Goal: Task Accomplishment & Management: Manage account settings

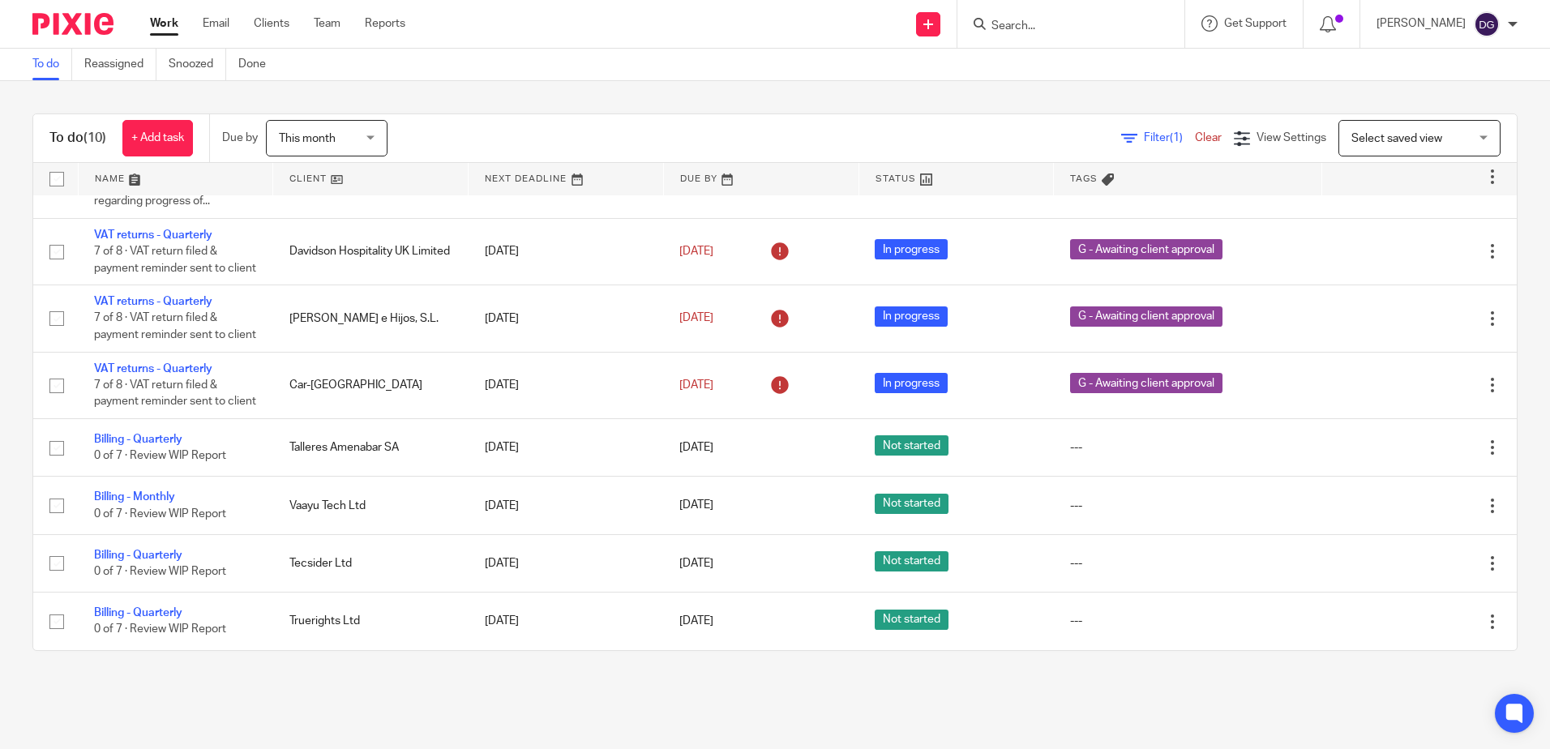
scroll to position [277, 0]
click at [1020, 21] on input "Search" at bounding box center [1063, 26] width 146 height 15
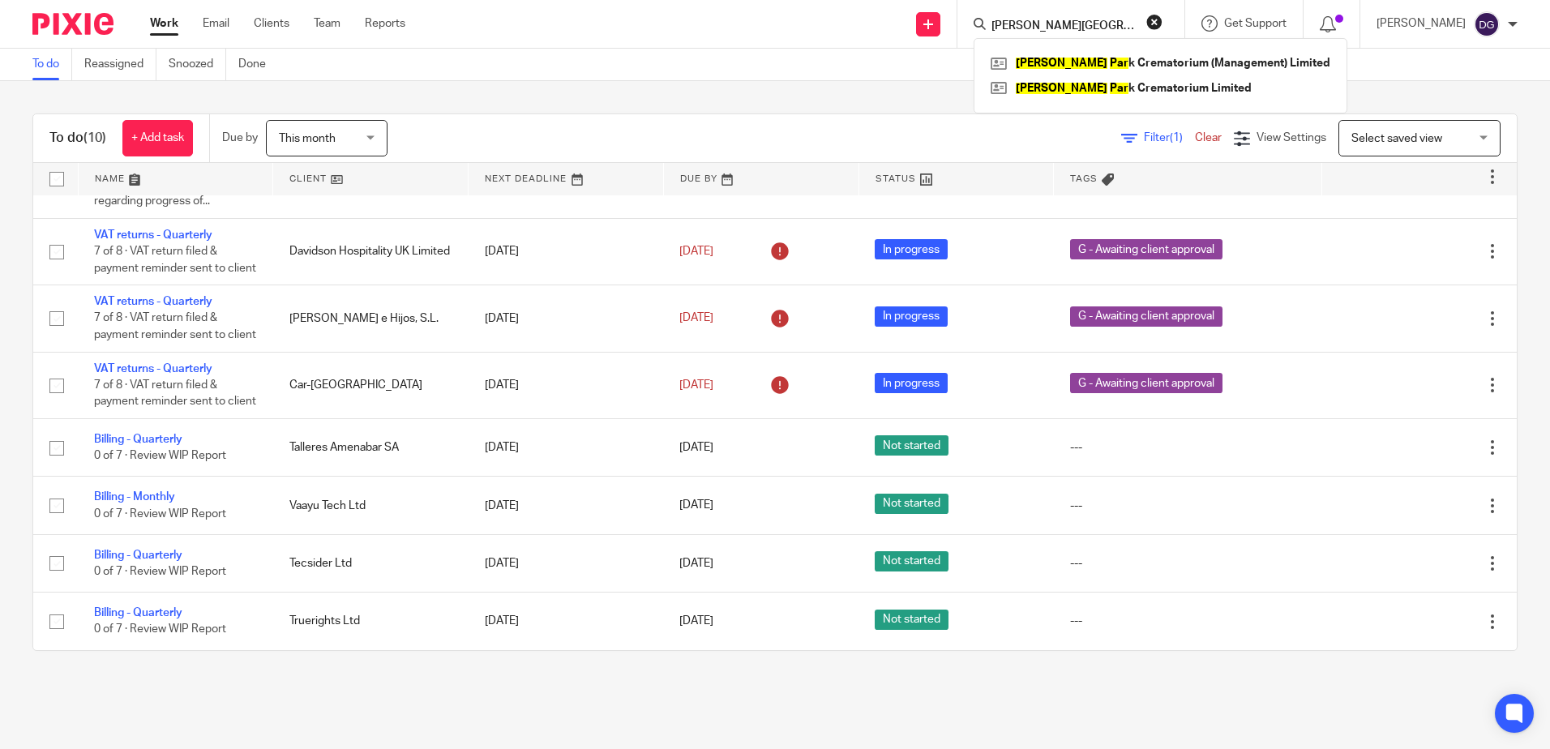
type input "harwood park"
click button "submit" at bounding box center [0, 0] width 0 height 0
click at [1252, 57] on link at bounding box center [1159, 63] width 345 height 24
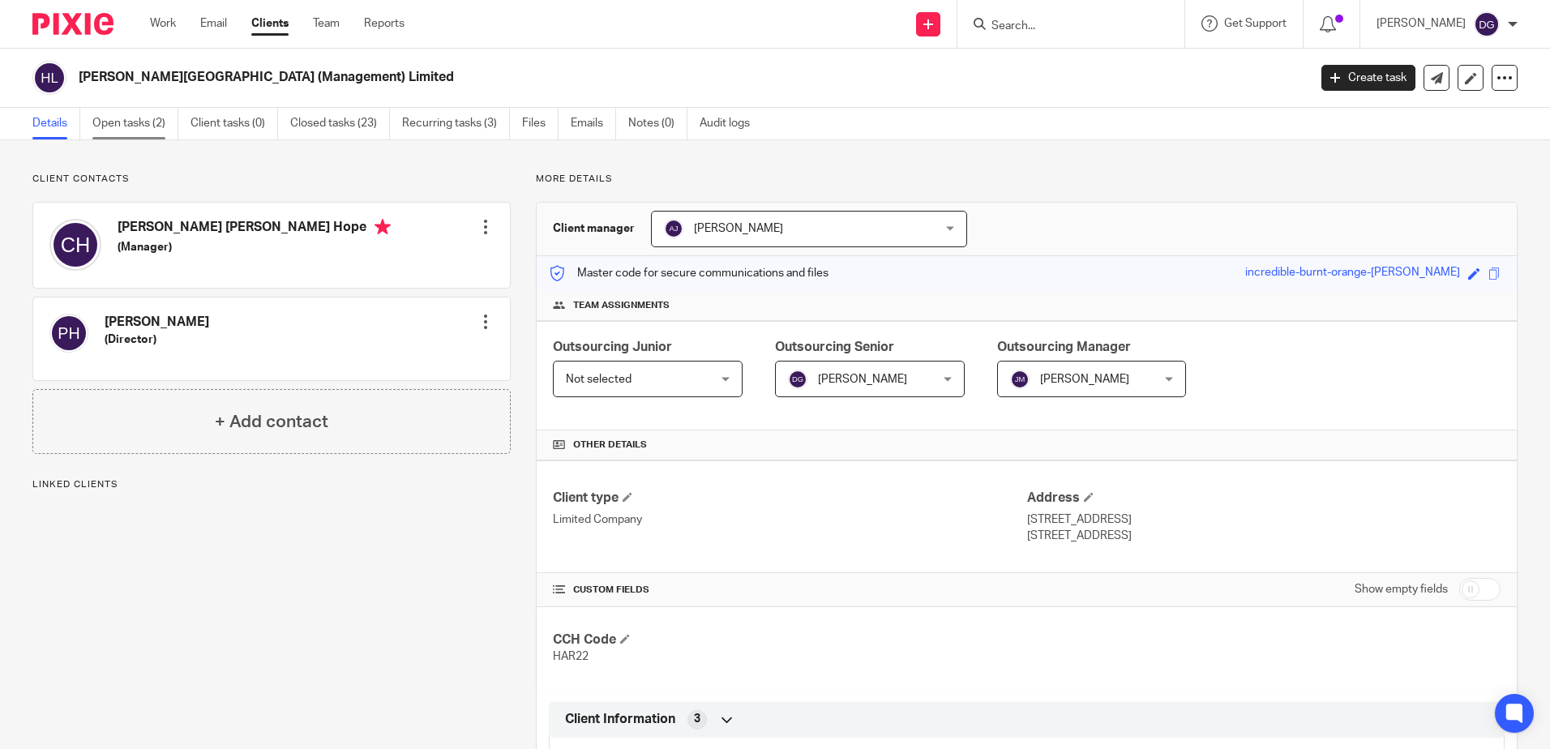
click at [137, 120] on link "Open tasks (2)" at bounding box center [135, 124] width 86 height 32
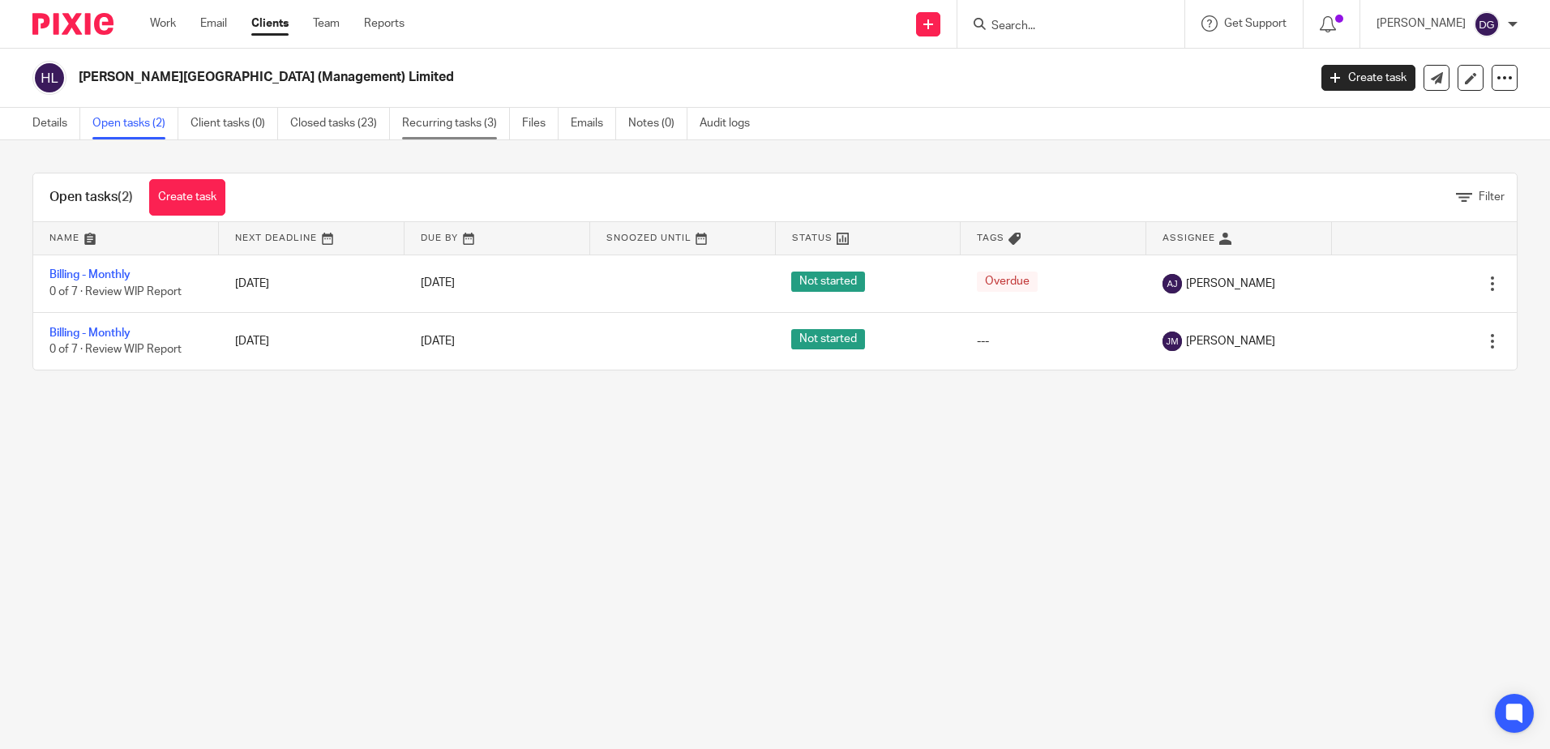
click at [484, 128] on link "Recurring tasks (3)" at bounding box center [456, 124] width 108 height 32
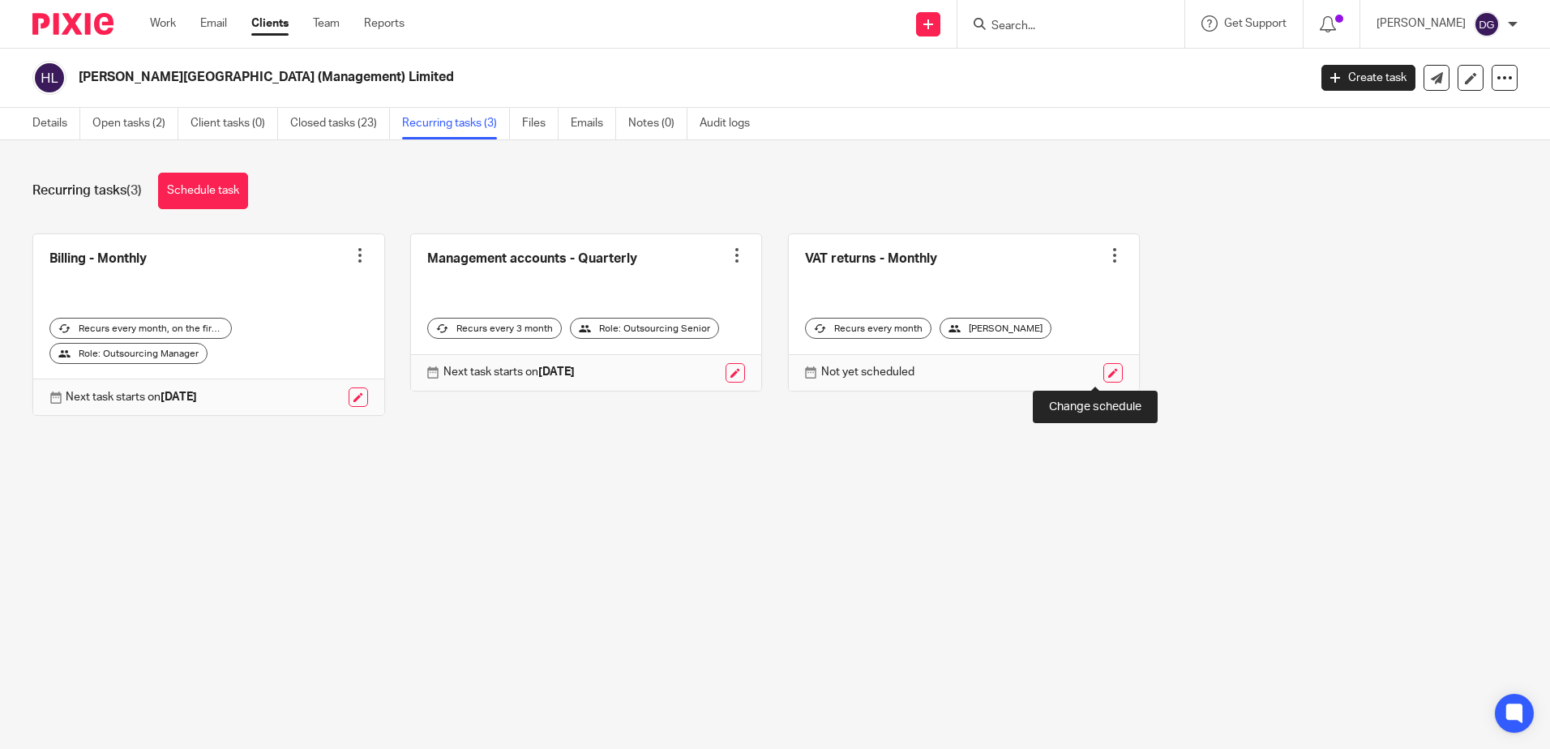
click at [1103, 370] on link at bounding box center [1112, 372] width 19 height 19
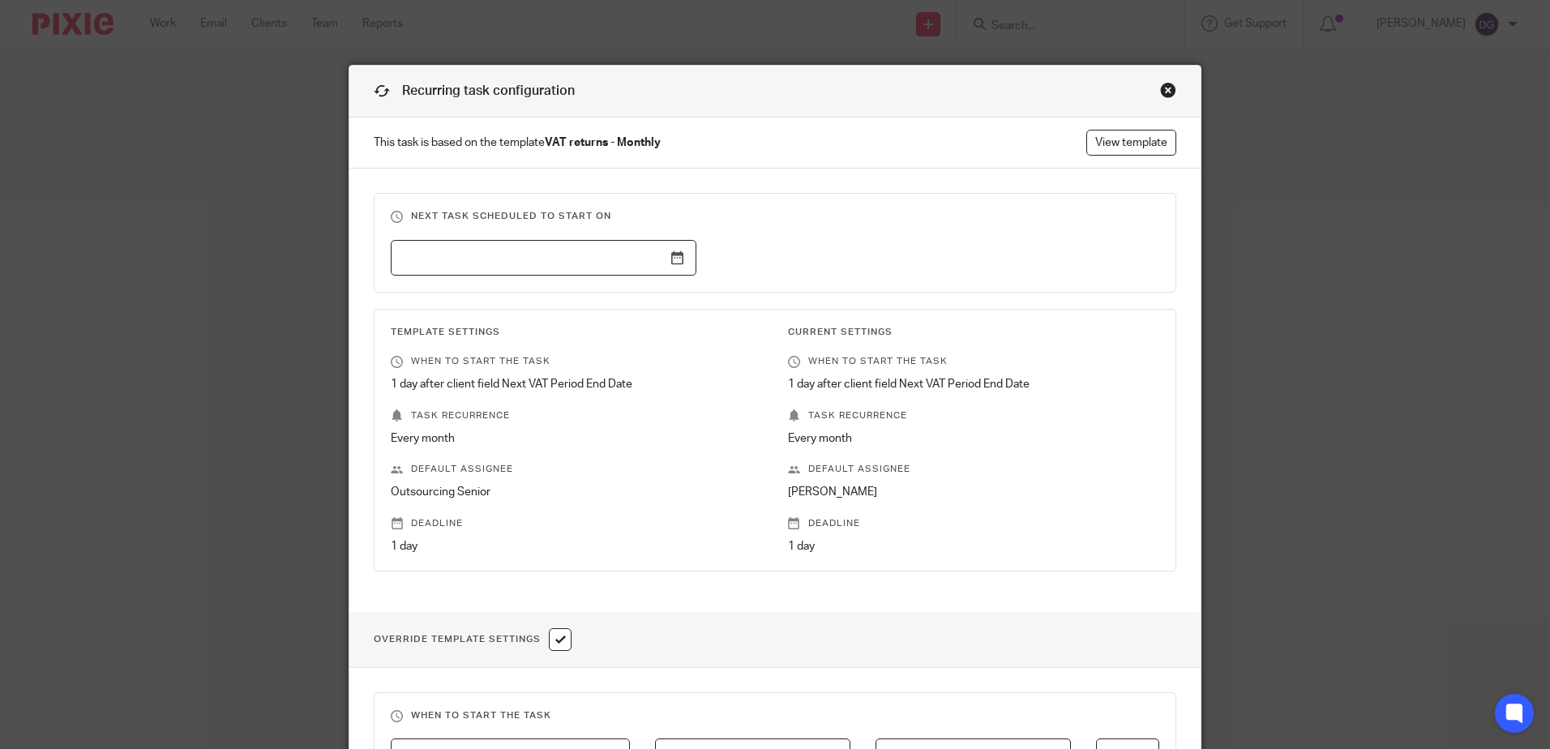
click at [670, 257] on input "text" at bounding box center [544, 258] width 306 height 36
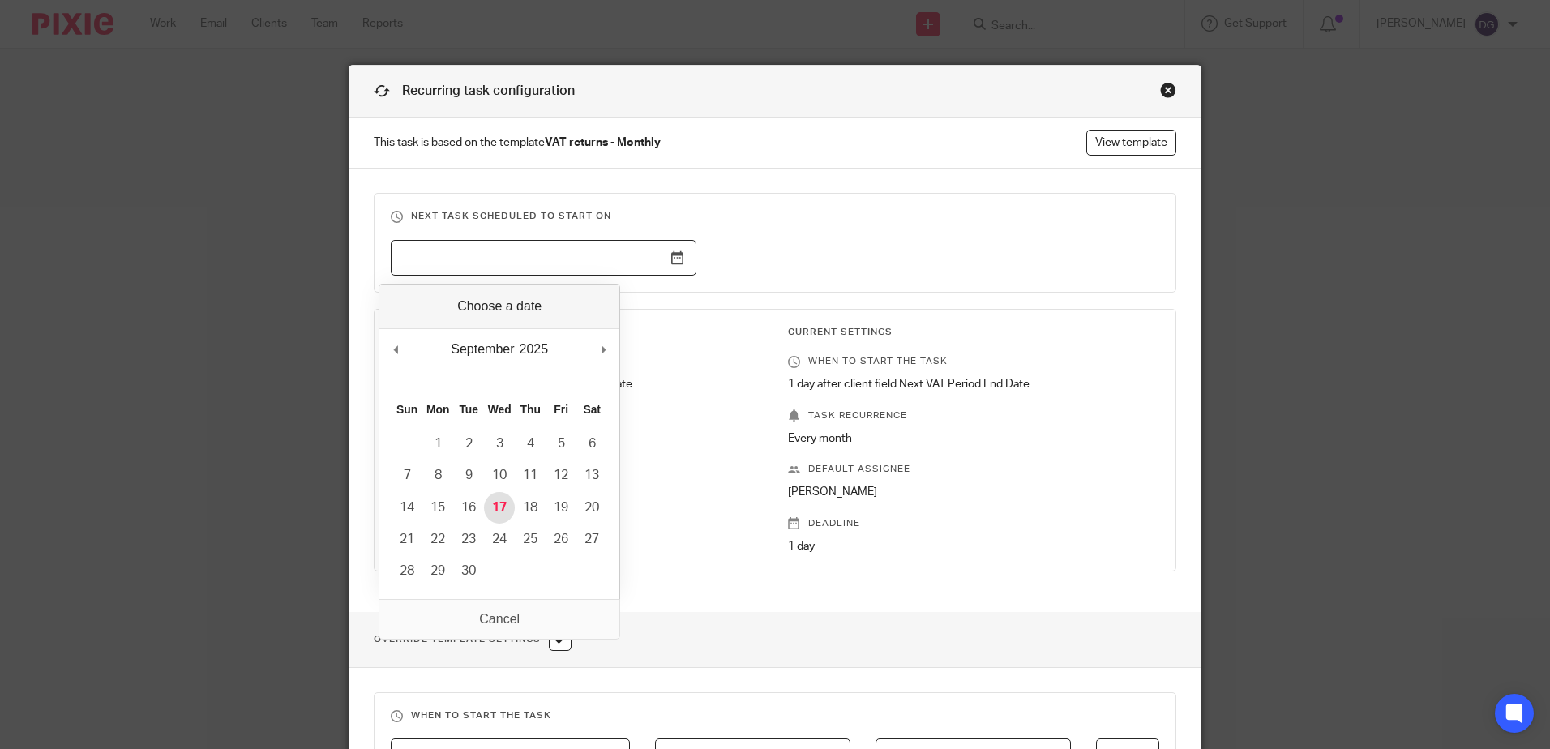
type input "[DATE]"
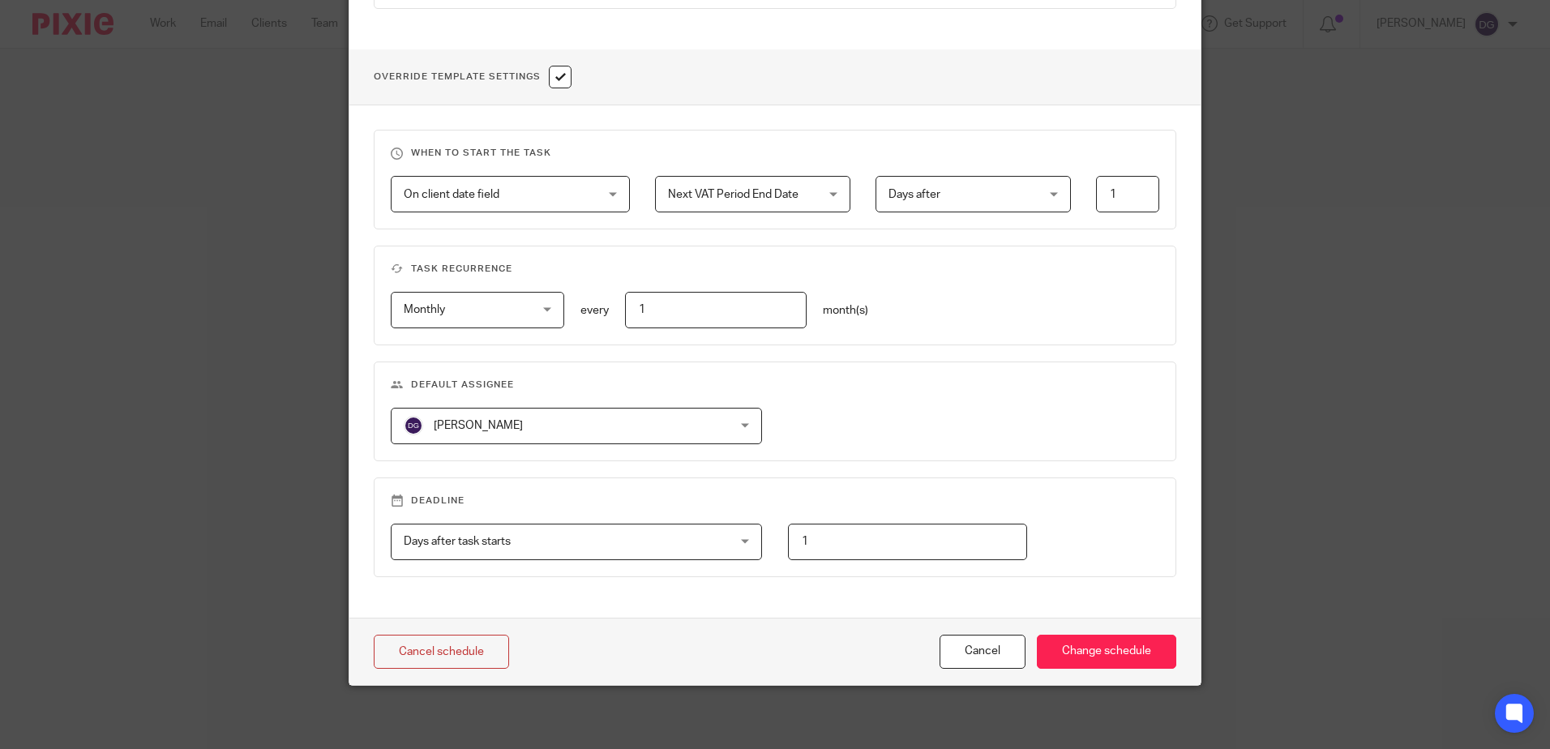
scroll to position [564, 0]
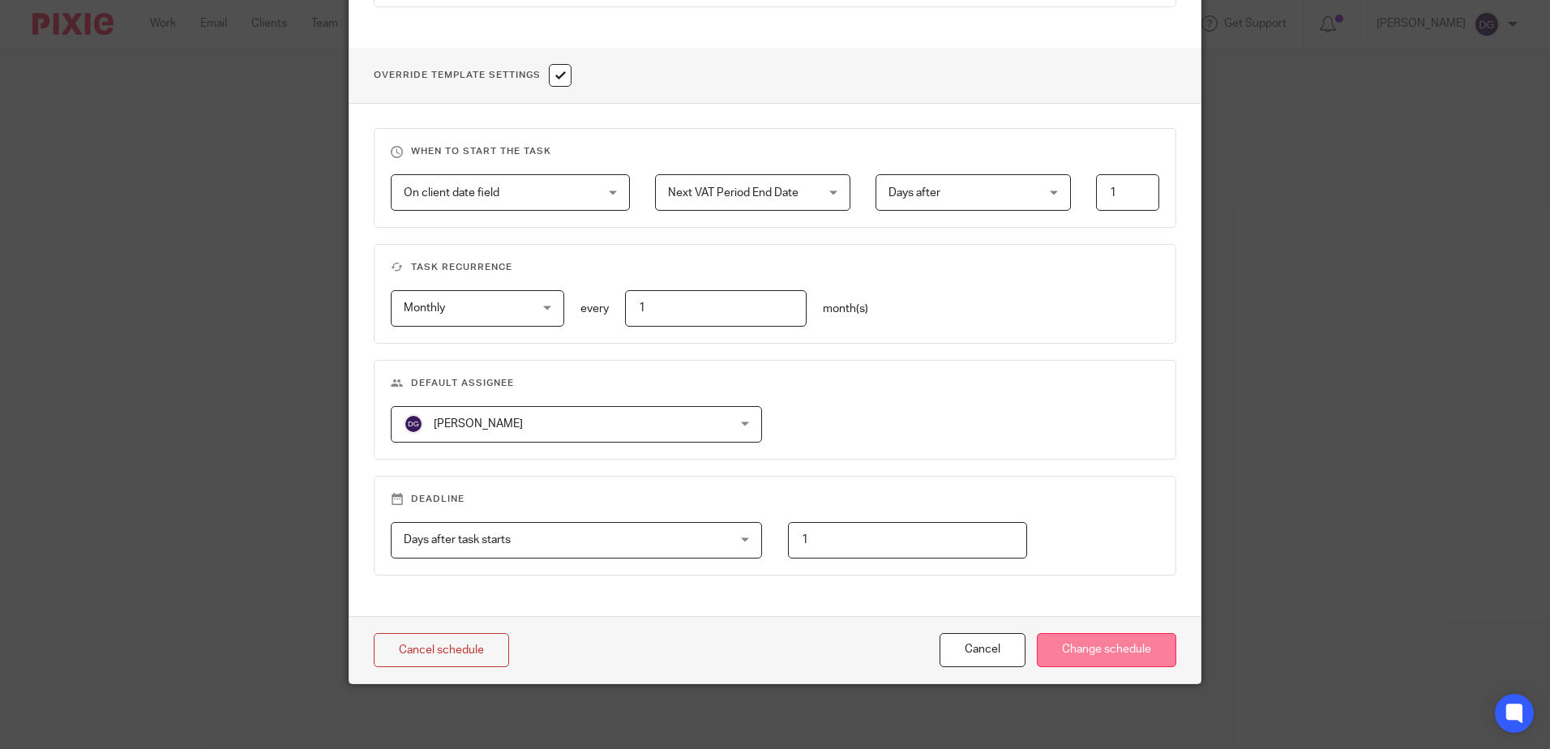
click at [1078, 643] on input "Change schedule" at bounding box center [1106, 650] width 139 height 35
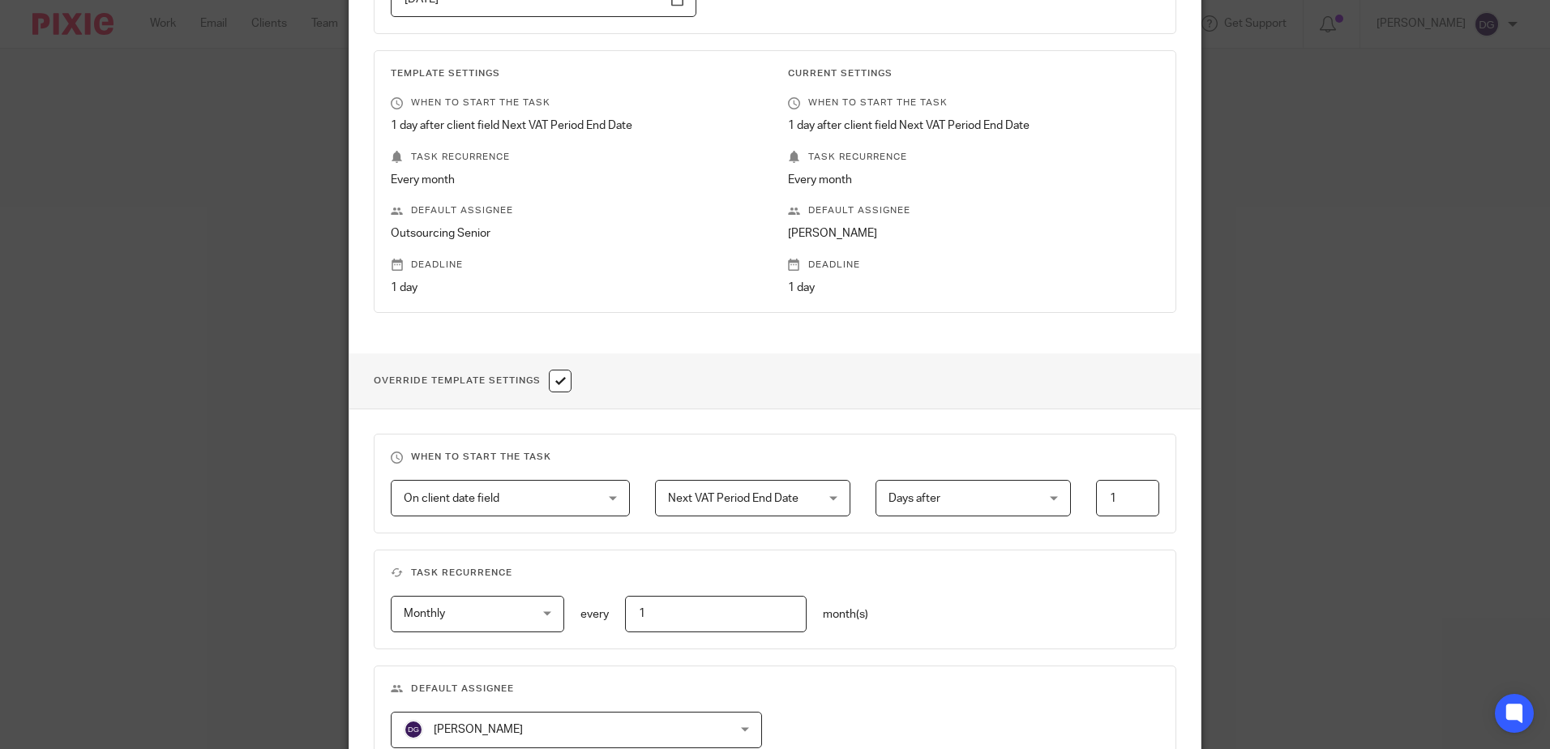
scroll to position [159, 0]
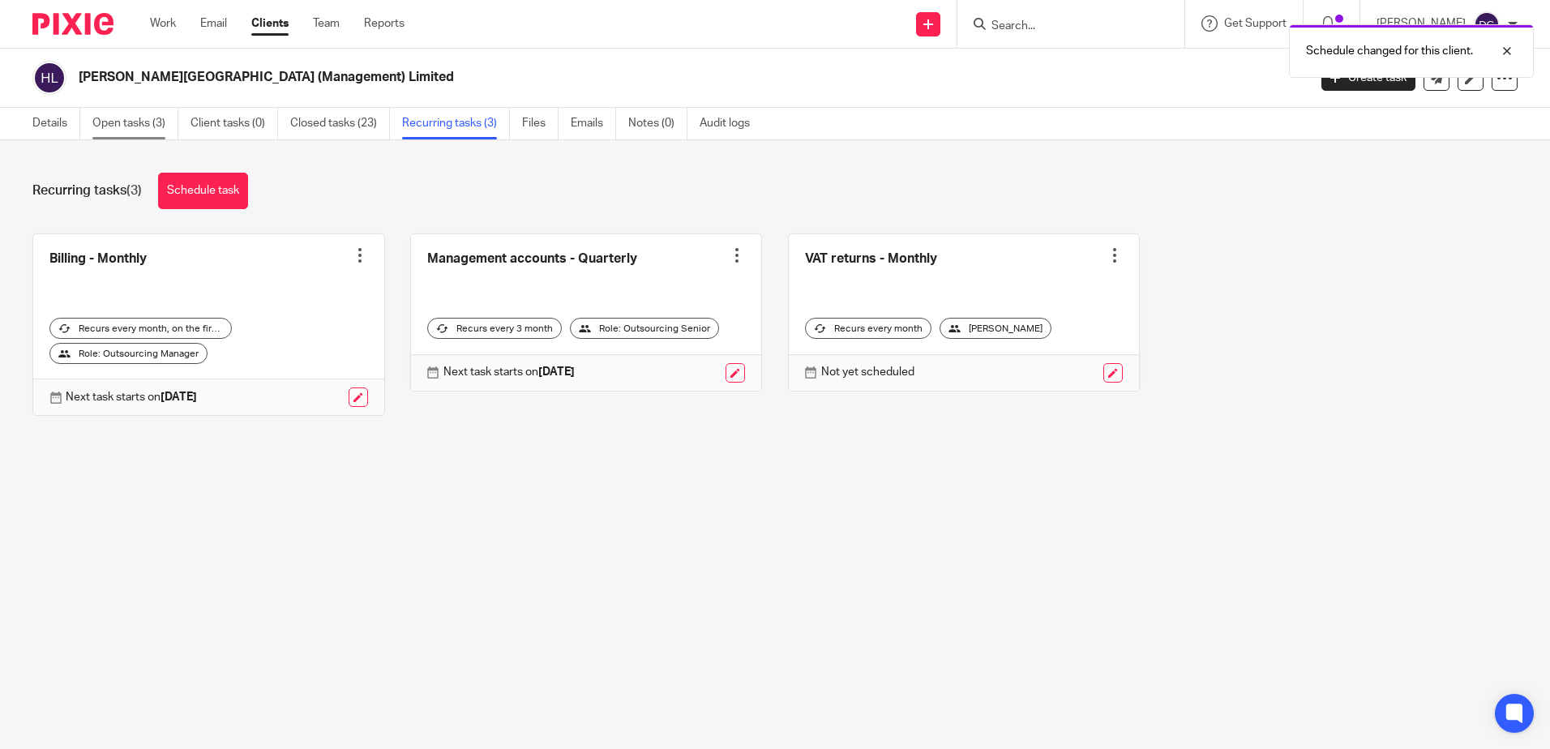
click at [152, 127] on link "Open tasks (3)" at bounding box center [135, 124] width 86 height 32
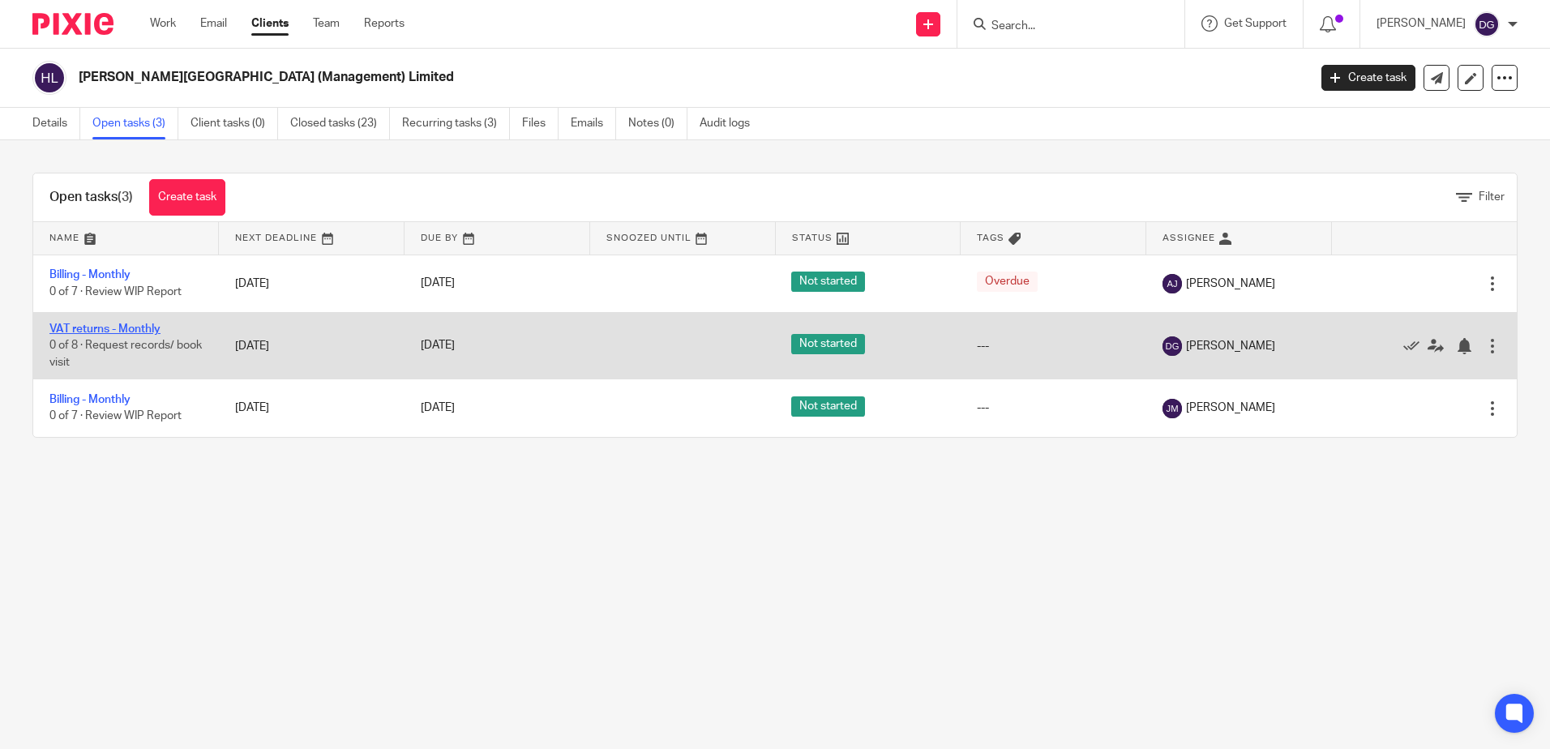
click at [120, 328] on link "VAT returns - Monthly" at bounding box center [104, 328] width 111 height 11
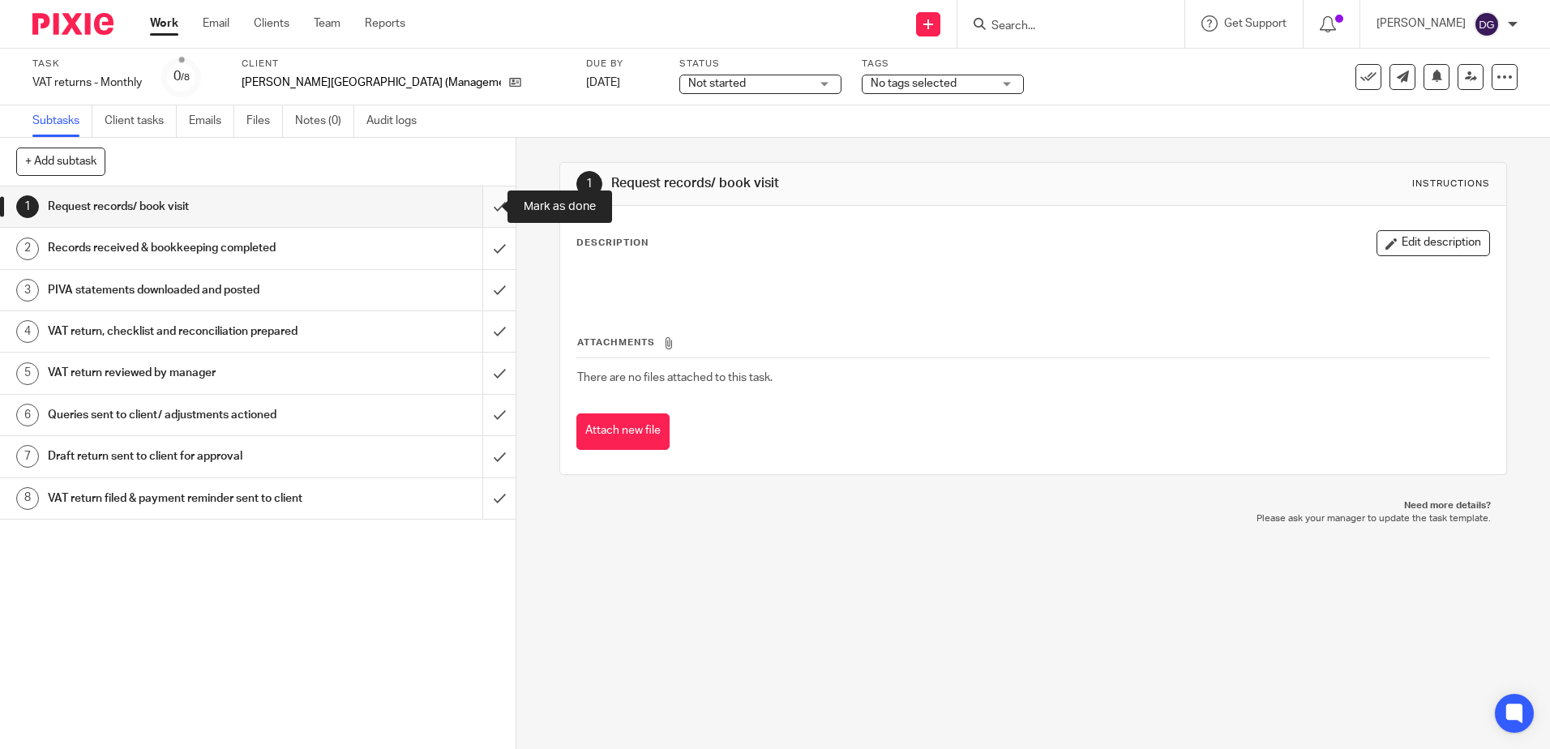
drag, startPoint x: 490, startPoint y: 212, endPoint x: 492, endPoint y: 238, distance: 26.1
click at [490, 214] on input "submit" at bounding box center [258, 206] width 516 height 41
click at [493, 242] on input "submit" at bounding box center [258, 248] width 516 height 41
drag, startPoint x: 487, startPoint y: 279, endPoint x: 488, endPoint y: 297, distance: 18.7
click at [488, 280] on input "submit" at bounding box center [258, 290] width 516 height 41
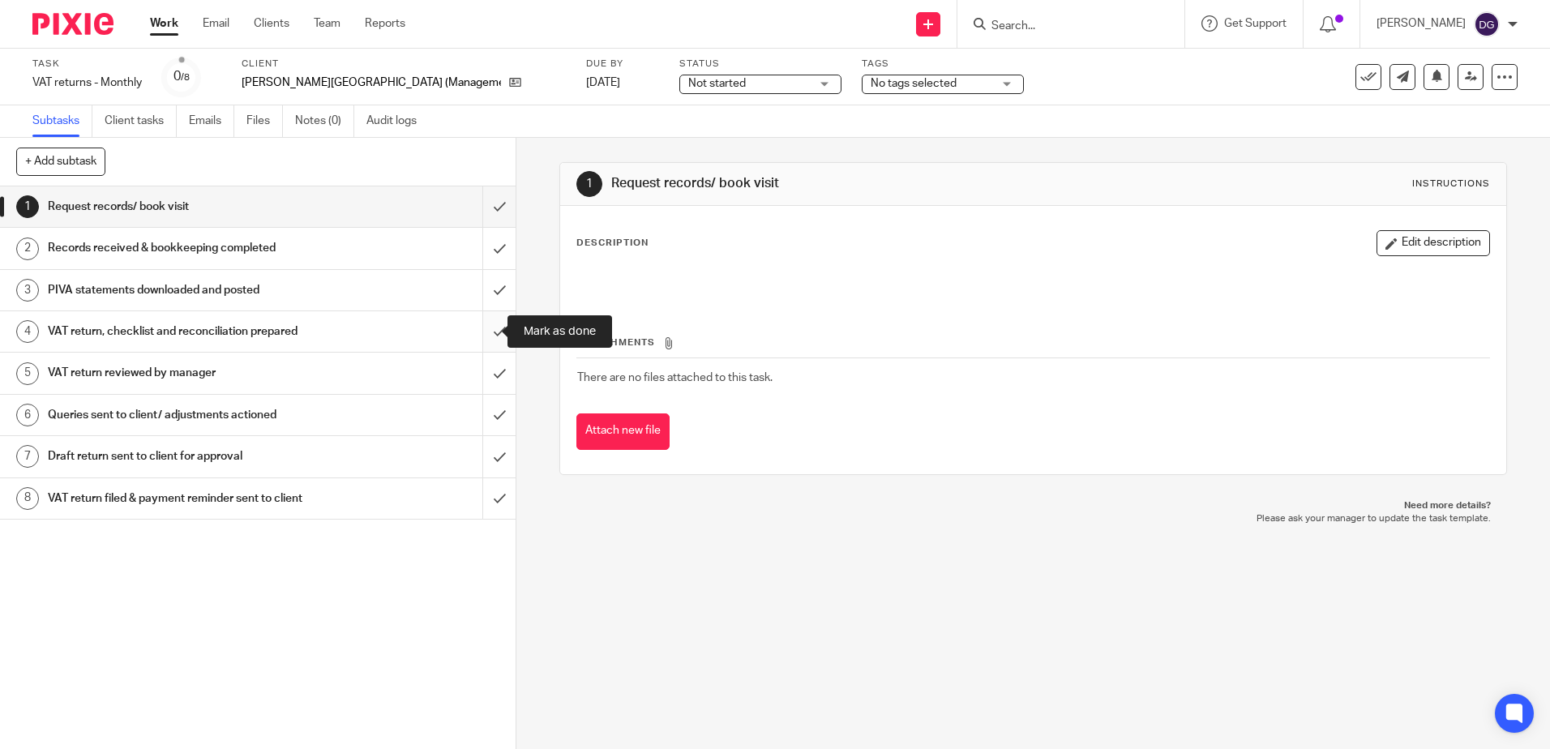
click at [485, 320] on input "submit" at bounding box center [258, 331] width 516 height 41
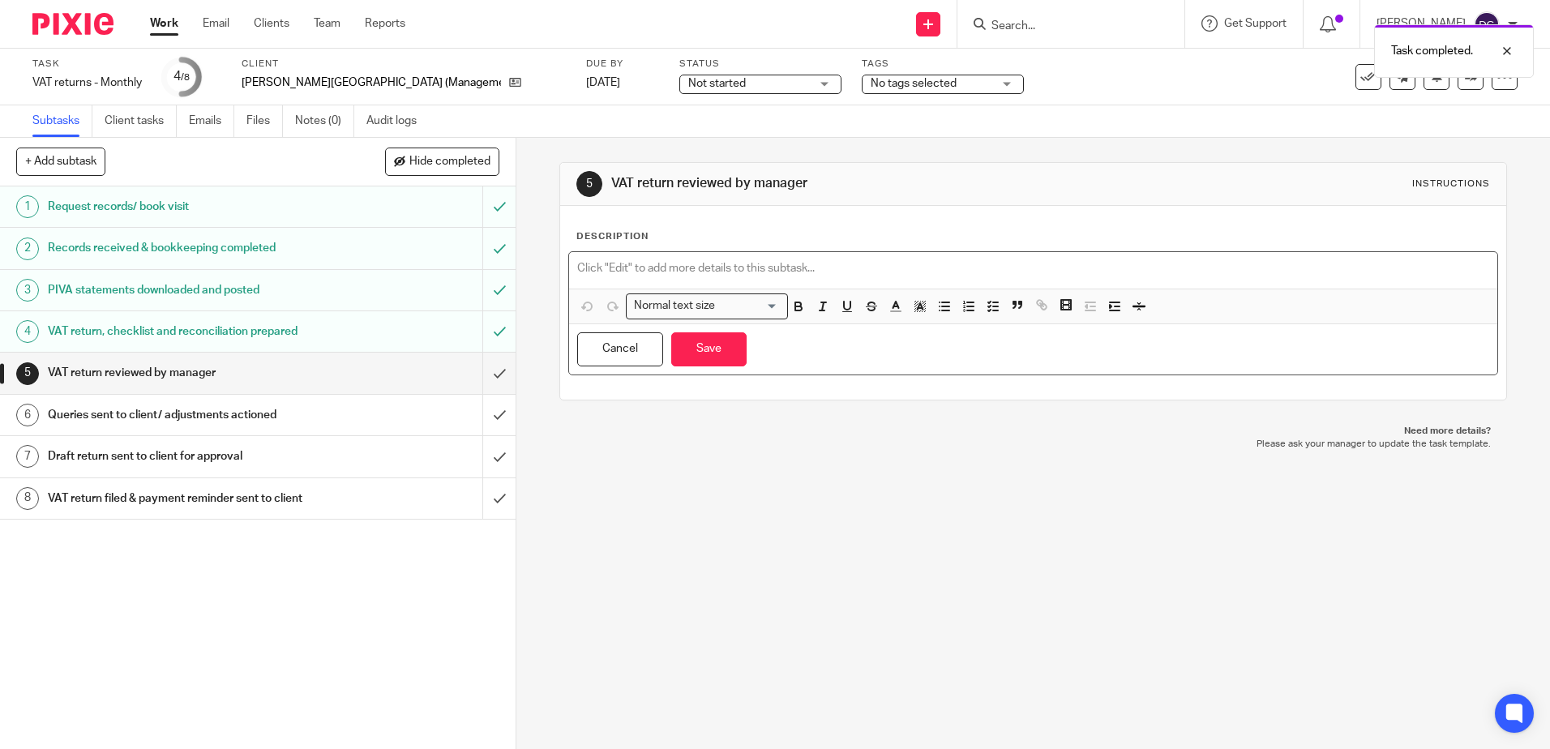
click at [711, 262] on p at bounding box center [1032, 268] width 911 height 16
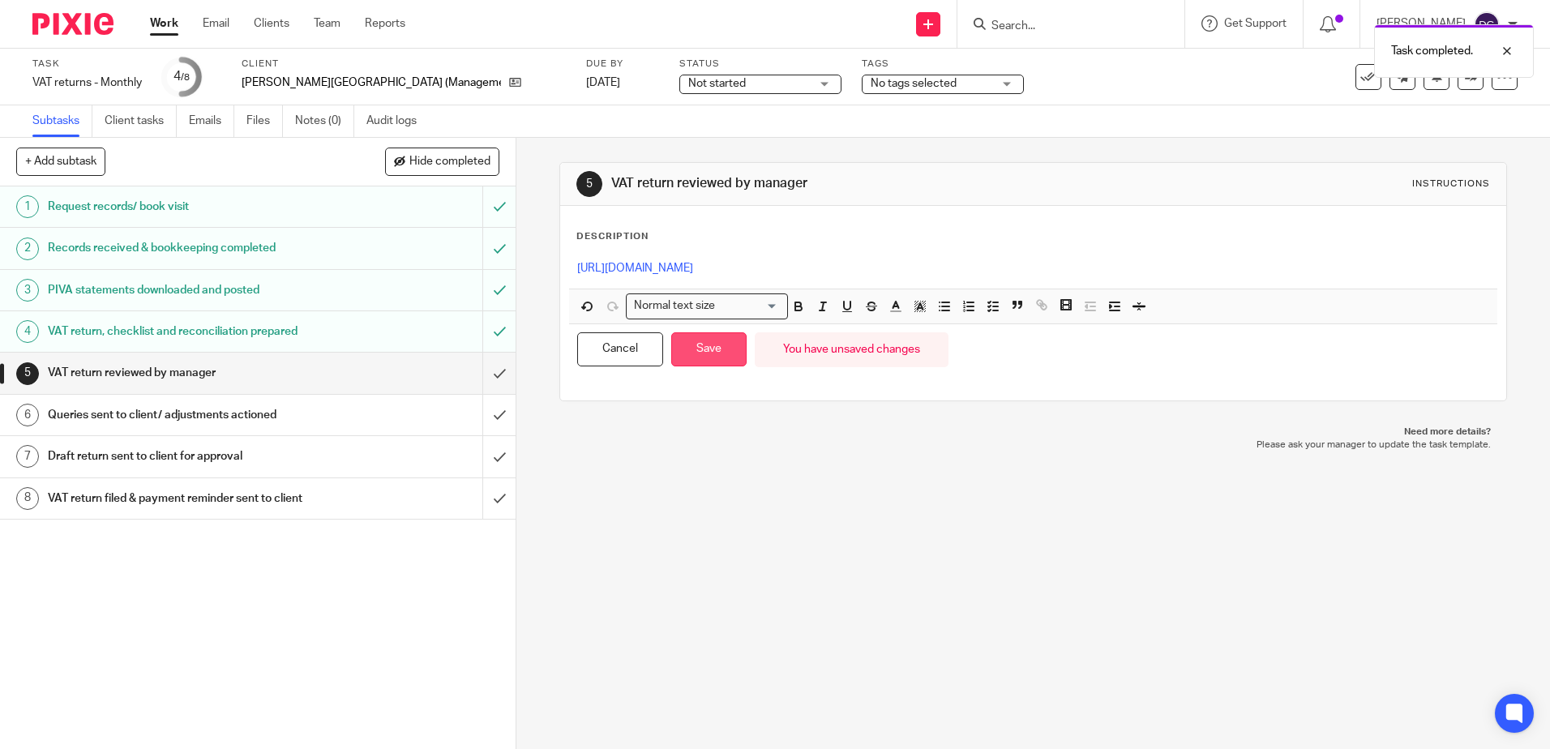
click at [709, 344] on button "Save" at bounding box center [708, 349] width 75 height 35
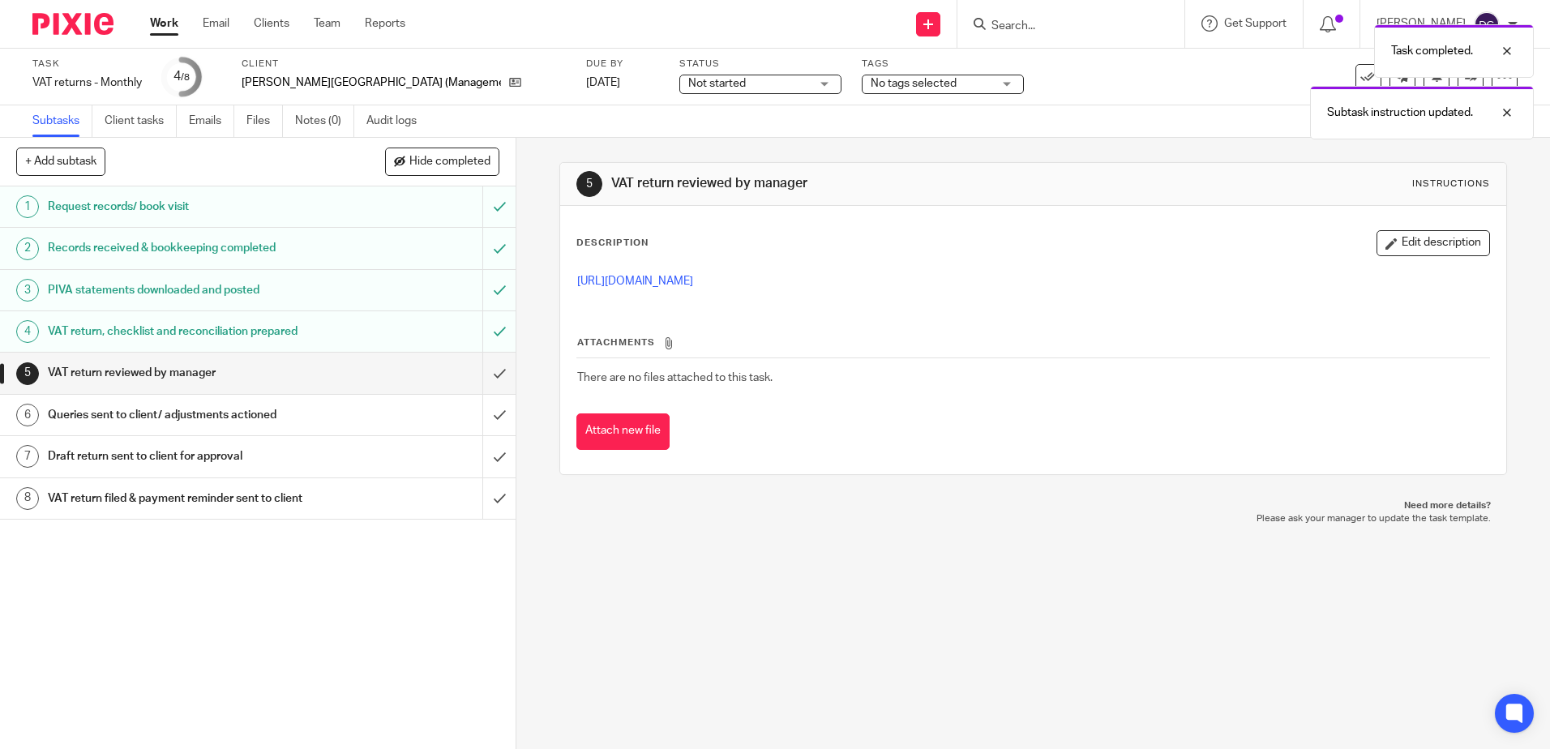
click at [751, 94] on div "Status Not started Not started Not started In progress 1" at bounding box center [760, 77] width 162 height 39
click at [738, 84] on span "Not started" at bounding box center [749, 83] width 122 height 17
click at [716, 148] on li "In progress" at bounding box center [714, 142] width 161 height 33
click at [896, 78] on div "Task completed. Subtask instruction updated." at bounding box center [1154, 77] width 759 height 123
click at [944, 75] on div "Task completed. Subtask instruction updated." at bounding box center [1154, 77] width 759 height 123
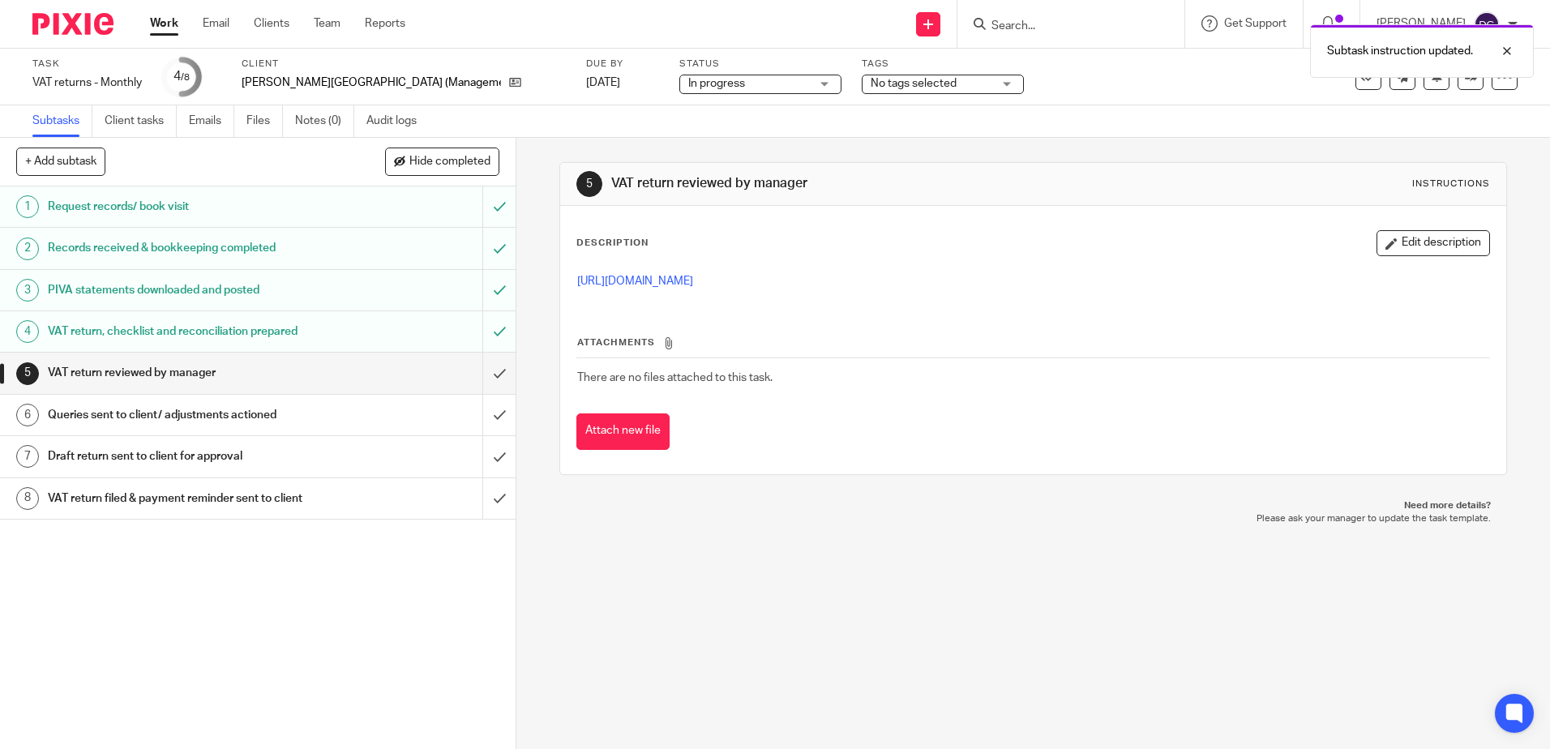
click at [952, 87] on div "No tags selected" at bounding box center [943, 84] width 162 height 19
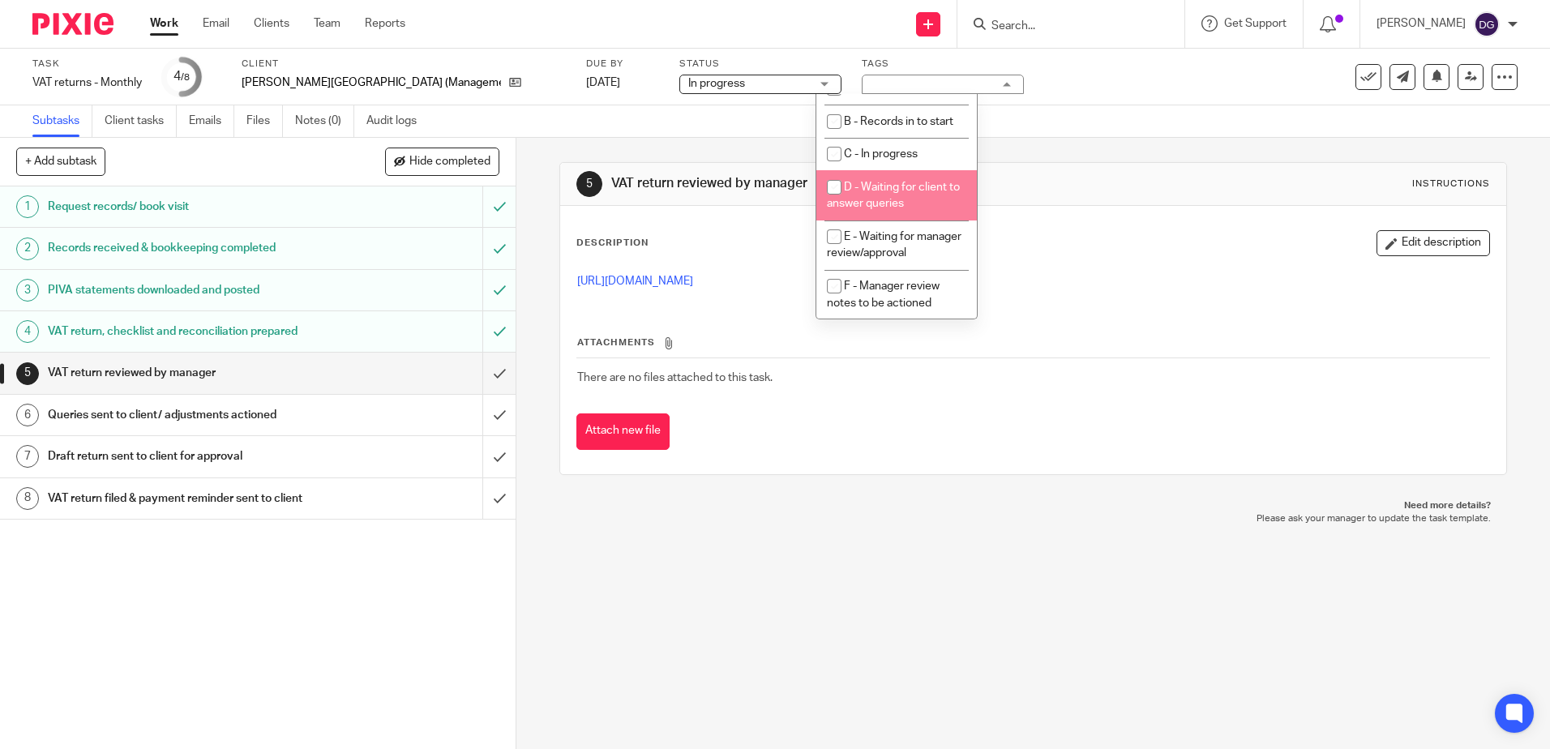
scroll to position [171, 0]
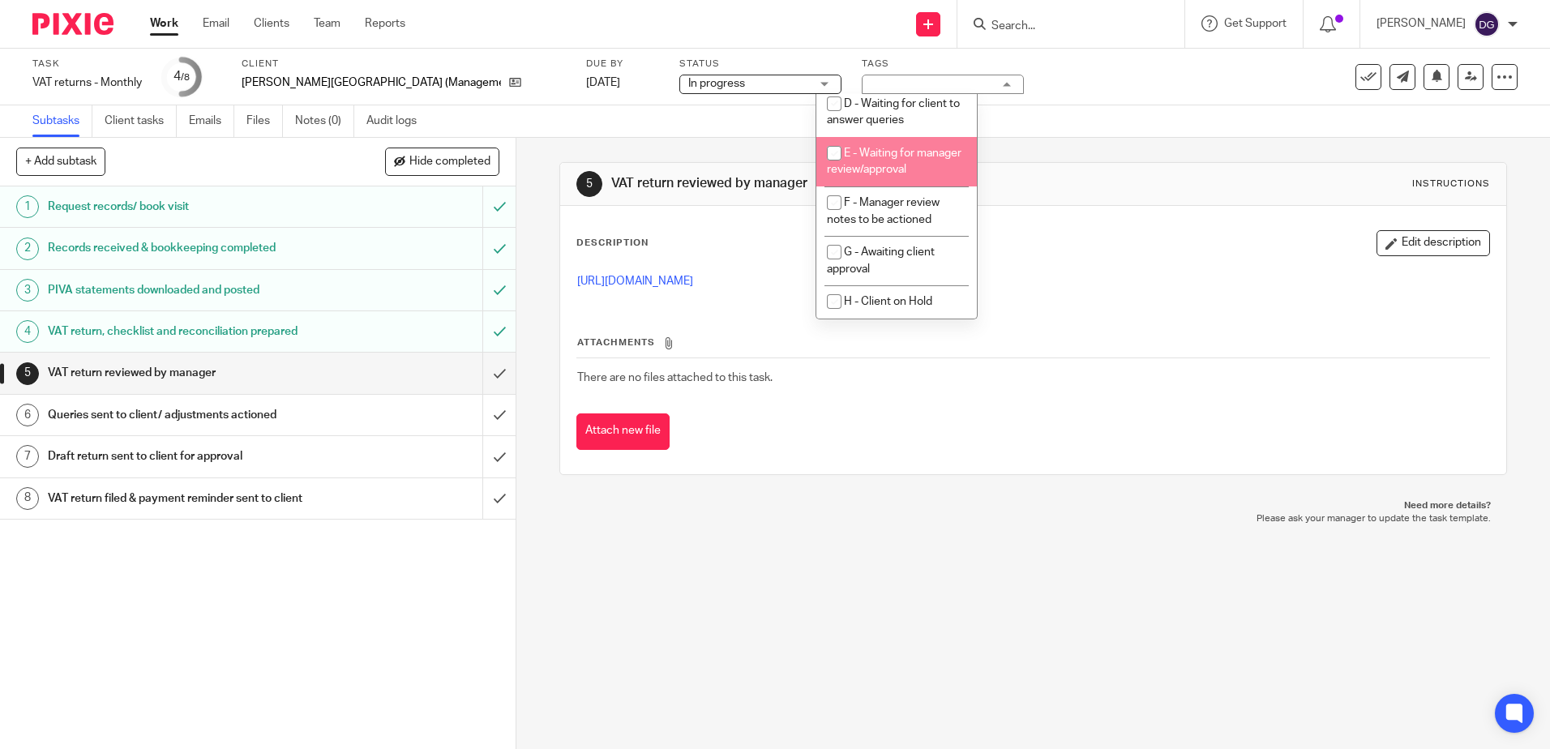
click at [919, 166] on li "E - Waiting for manager review/approval" at bounding box center [896, 161] width 161 height 49
checkbox input "true"
click at [1268, 157] on div "5 VAT return reviewed by manager Instructions Description Edit description http…" at bounding box center [1032, 319] width 947 height 362
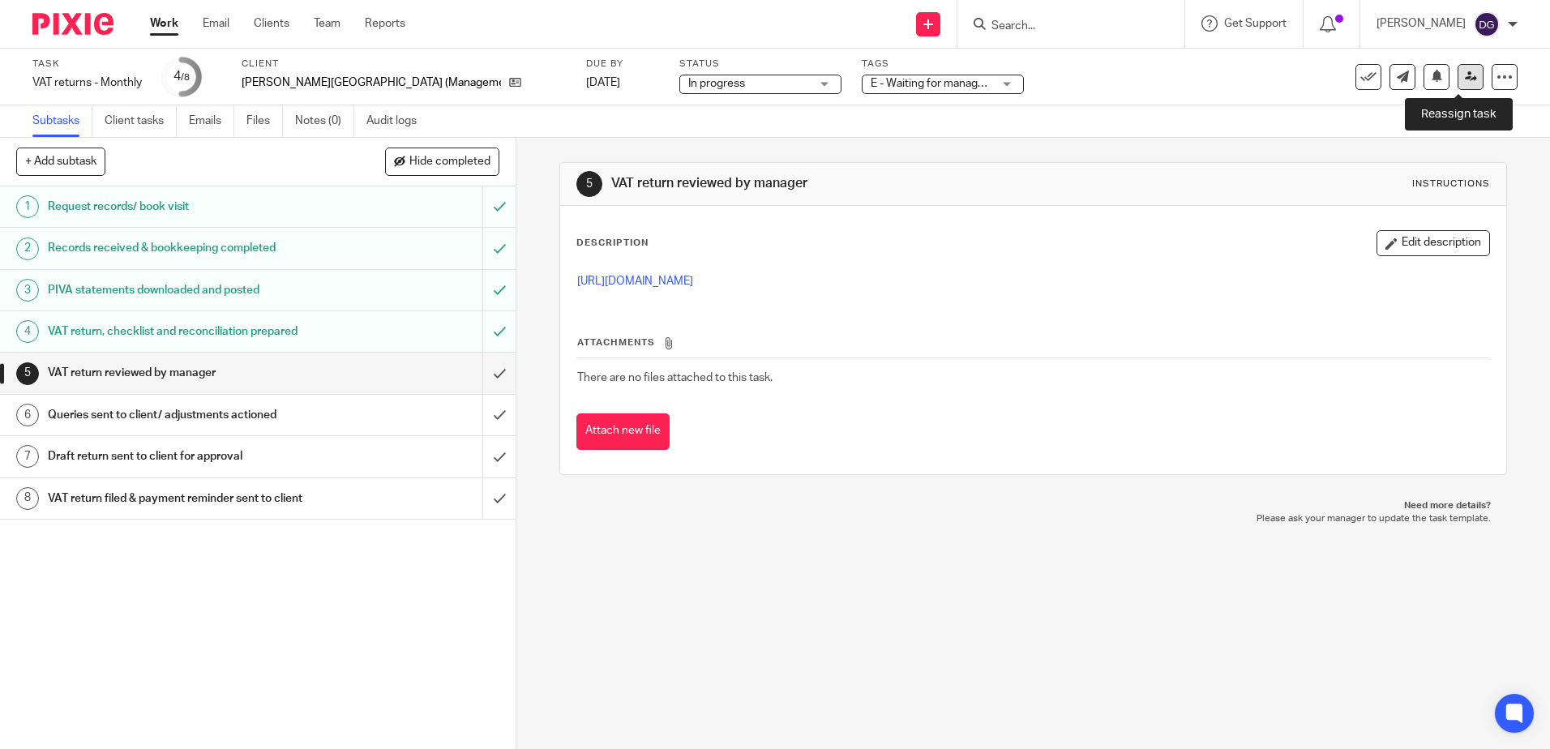
click at [1457, 85] on link at bounding box center [1470, 77] width 26 height 26
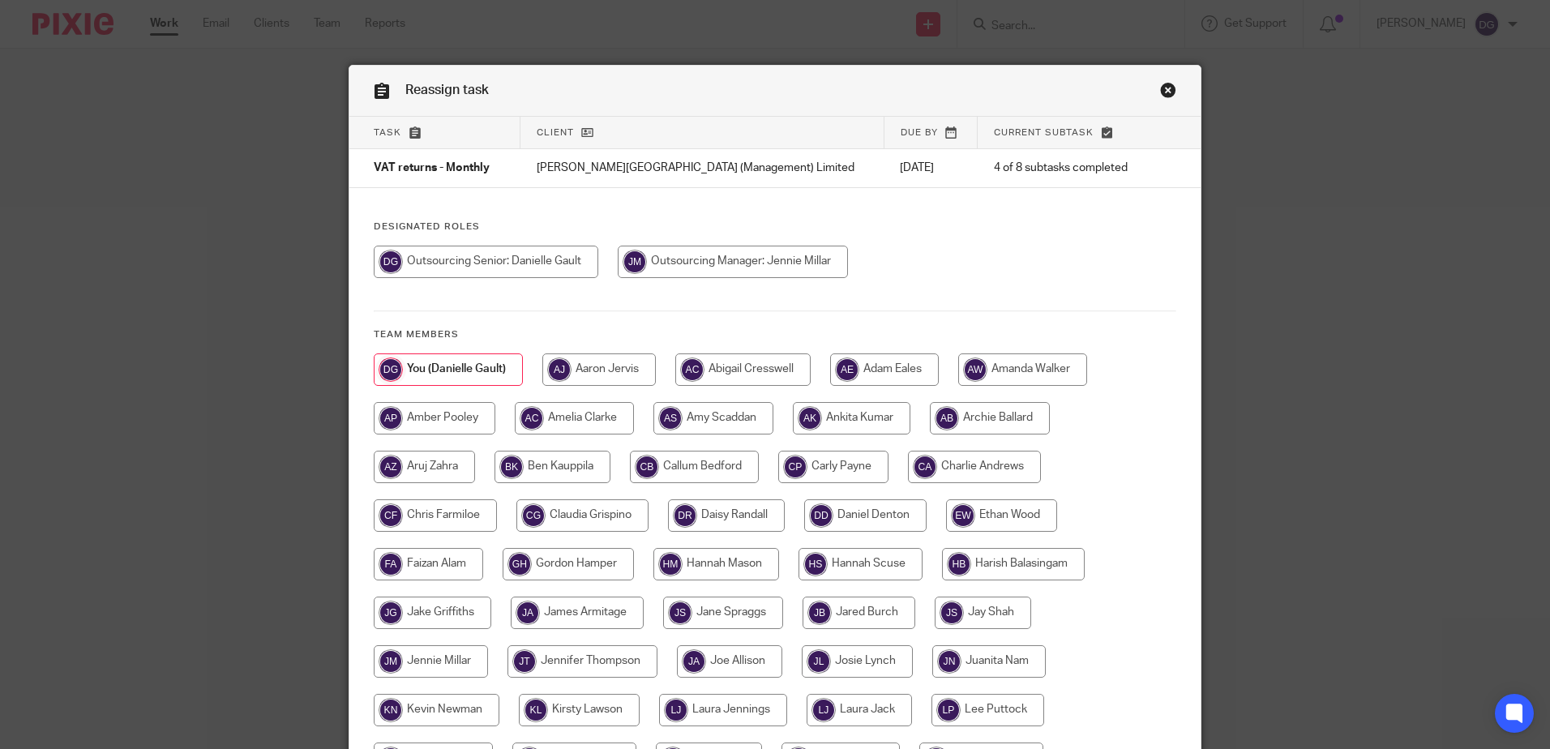
click at [756, 255] on input "radio" at bounding box center [733, 262] width 230 height 32
radio input "true"
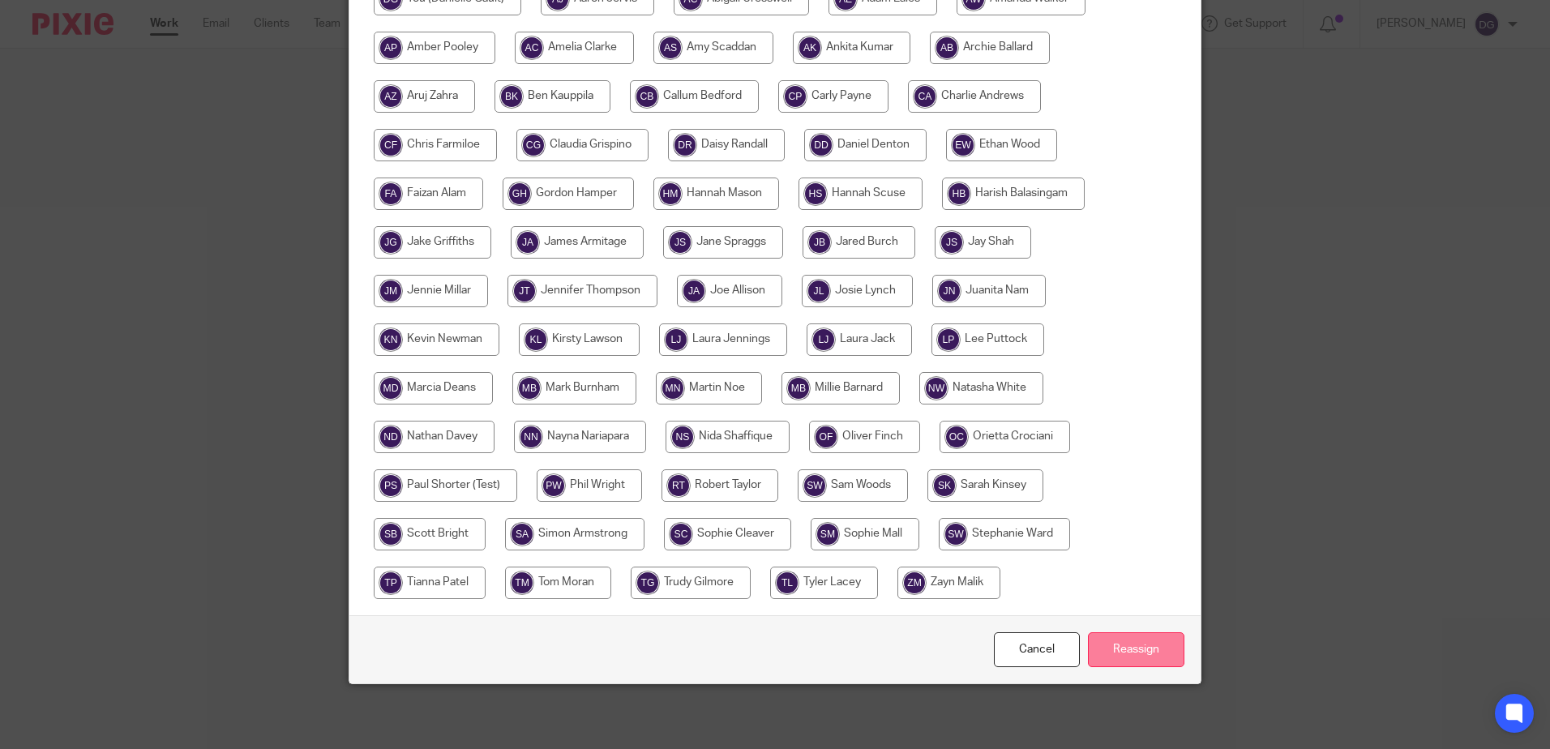
click at [1142, 647] on input "Reassign" at bounding box center [1136, 649] width 96 height 35
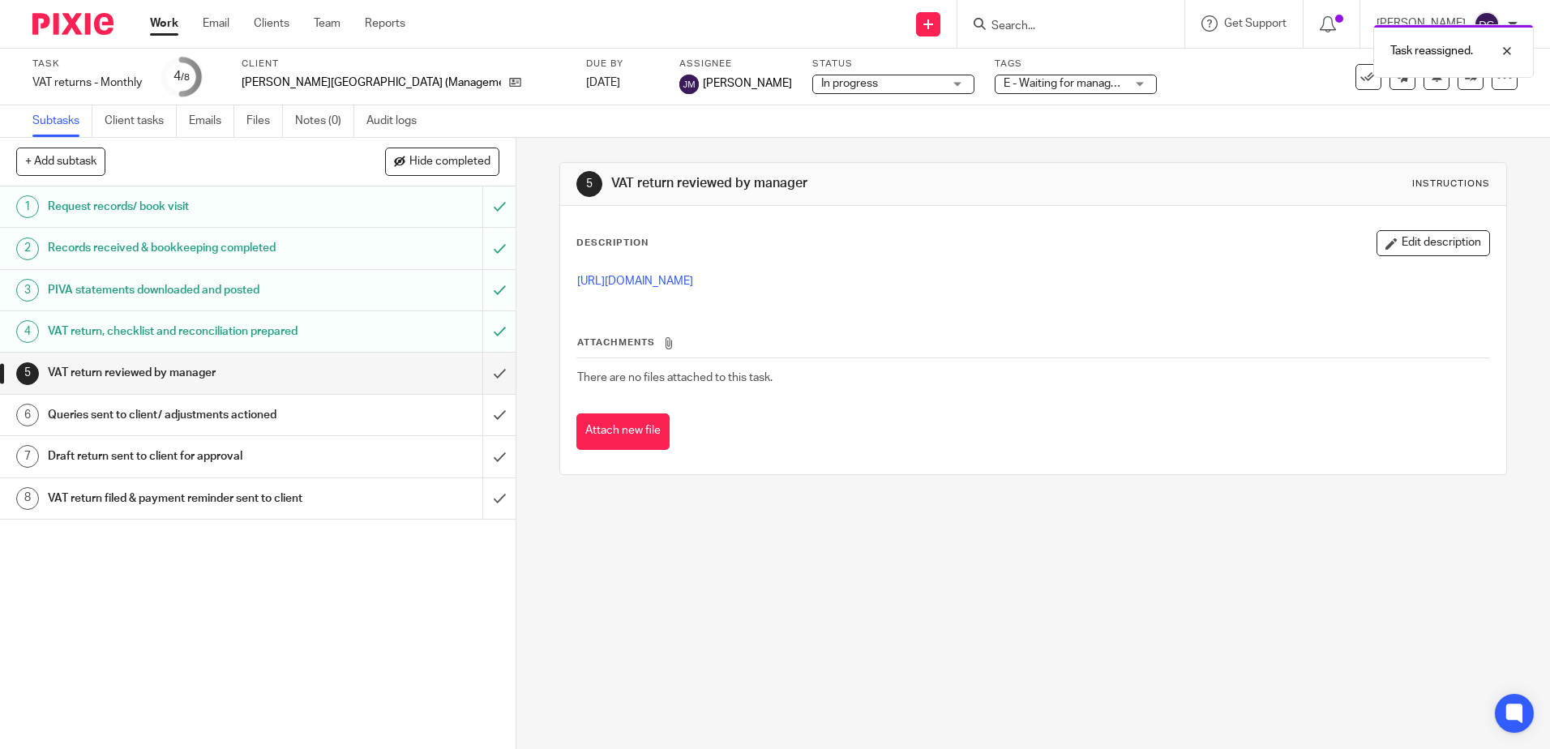
click at [88, 22] on img at bounding box center [72, 24] width 81 height 22
